Goal: Task Accomplishment & Management: Complete application form

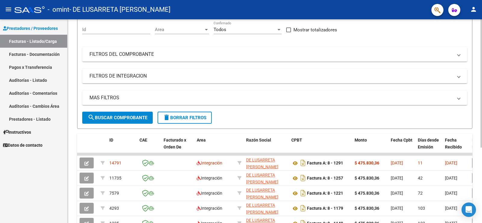
scroll to position [60, 0]
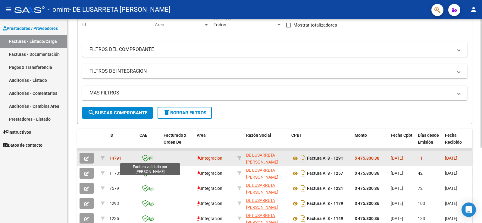
click at [146, 158] on icon at bounding box center [145, 157] width 6 height 7
click at [88, 158] on icon "button" at bounding box center [86, 158] width 5 height 5
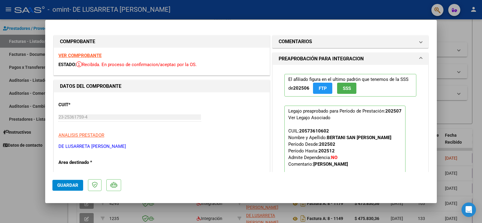
click at [449, 31] on div at bounding box center [241, 111] width 482 height 223
type input "$ 0,00"
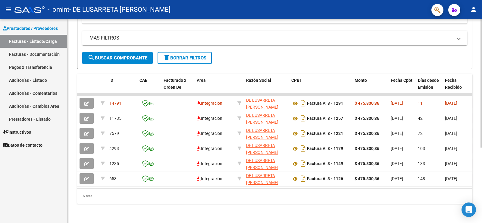
scroll to position [0, 63]
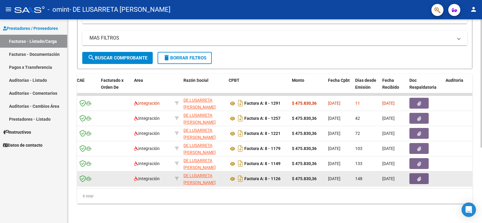
drag, startPoint x: 226, startPoint y: 189, endPoint x: 292, endPoint y: 174, distance: 67.9
click at [236, 191] on div "6 total" at bounding box center [274, 195] width 395 height 15
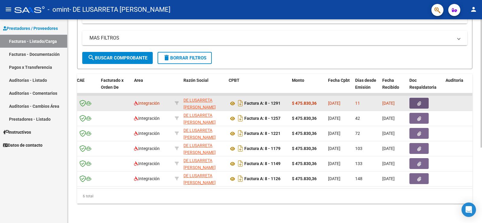
click at [420, 101] on icon "button" at bounding box center [419, 103] width 4 height 5
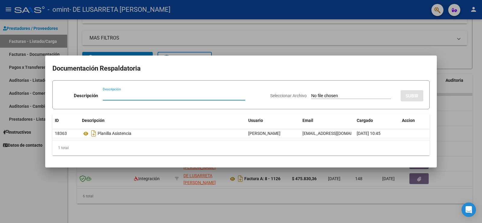
click at [306, 45] on div at bounding box center [241, 111] width 482 height 223
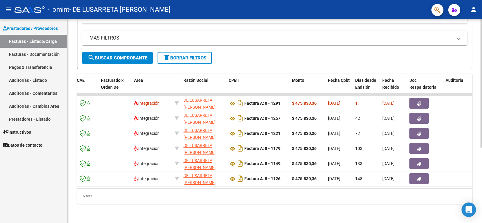
scroll to position [0, 0]
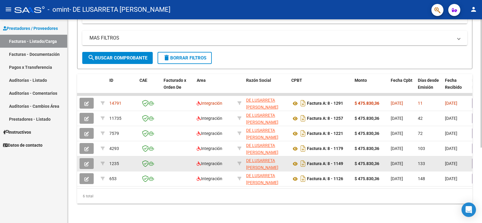
drag, startPoint x: 91, startPoint y: 182, endPoint x: 85, endPoint y: 164, distance: 19.0
click at [90, 182] on datatable-selection "14791 Integración DE LUSARRETA MARIA SOL 23253617594 Factura A: 8 - 1291 $ 475.…" at bounding box center [274, 184] width 395 height 5
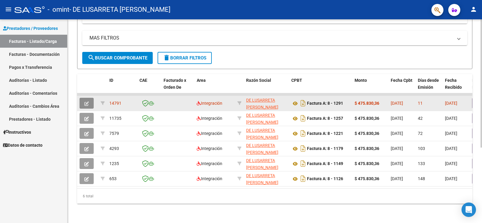
click at [86, 101] on icon "button" at bounding box center [86, 103] width 5 height 5
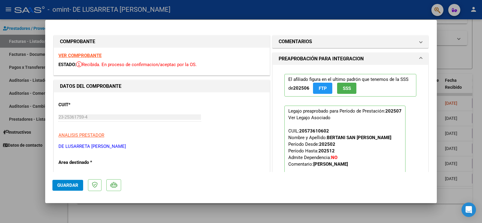
click at [191, 211] on div at bounding box center [241, 111] width 482 height 223
type input "$ 0,00"
